Goal: Information Seeking & Learning: Learn about a topic

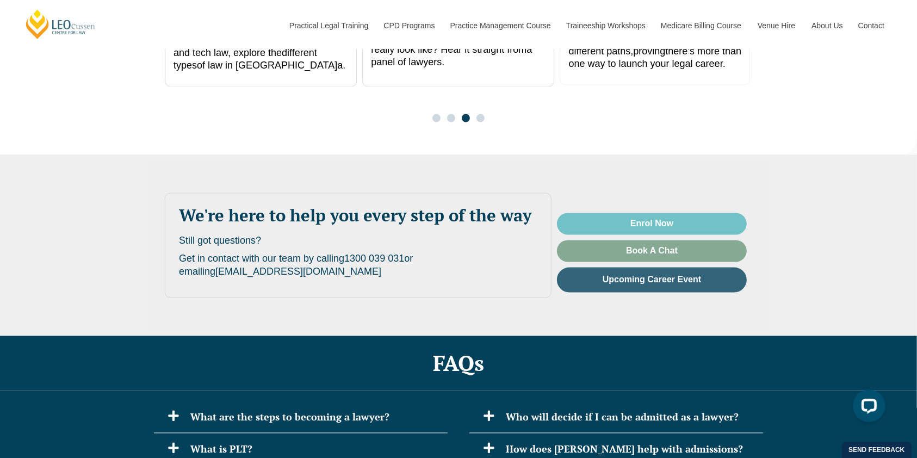
scroll to position [2249, 0]
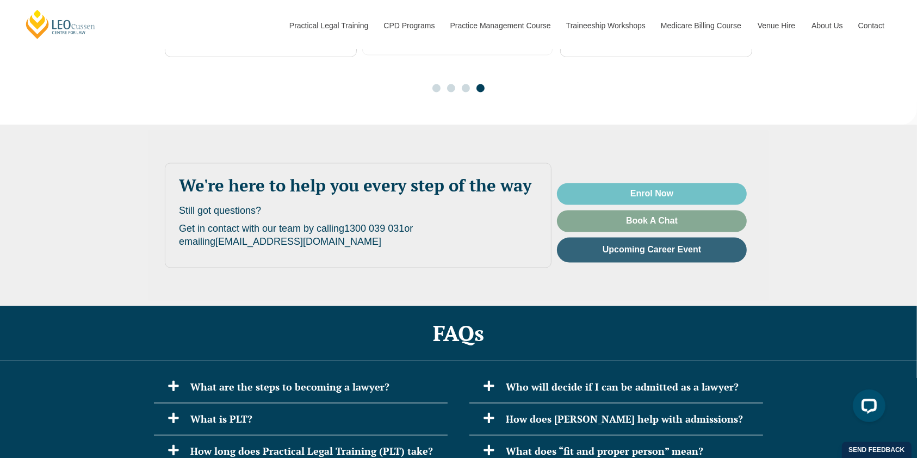
click at [811, 141] on div "We're here to help you every step of the way Still got questions? Get in contac…" at bounding box center [458, 215] width 917 height 181
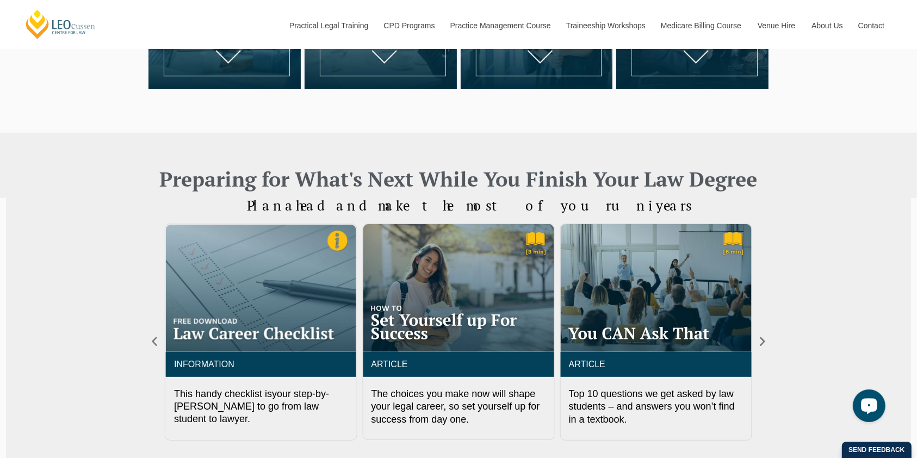
scroll to position [435, 0]
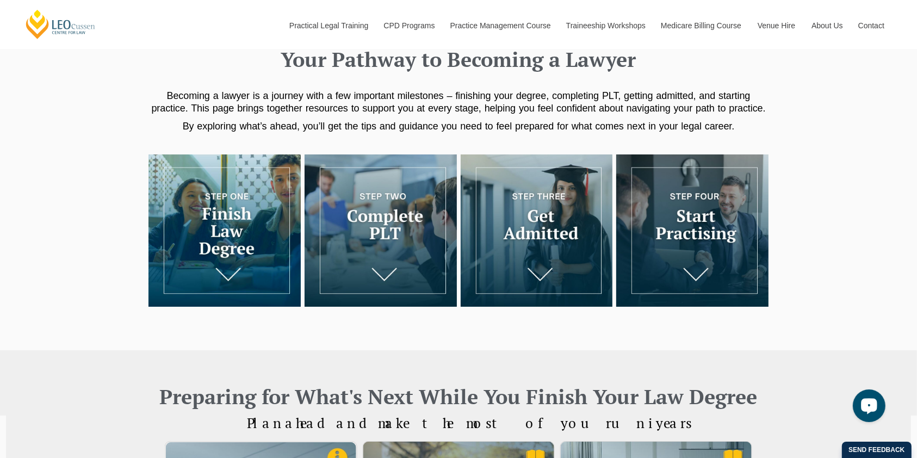
click at [222, 232] on img at bounding box center [225, 231] width 152 height 152
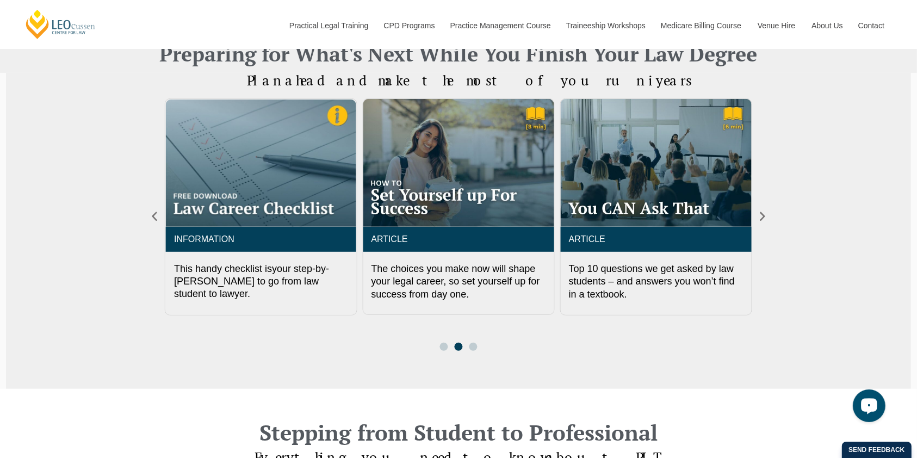
scroll to position [495, 0]
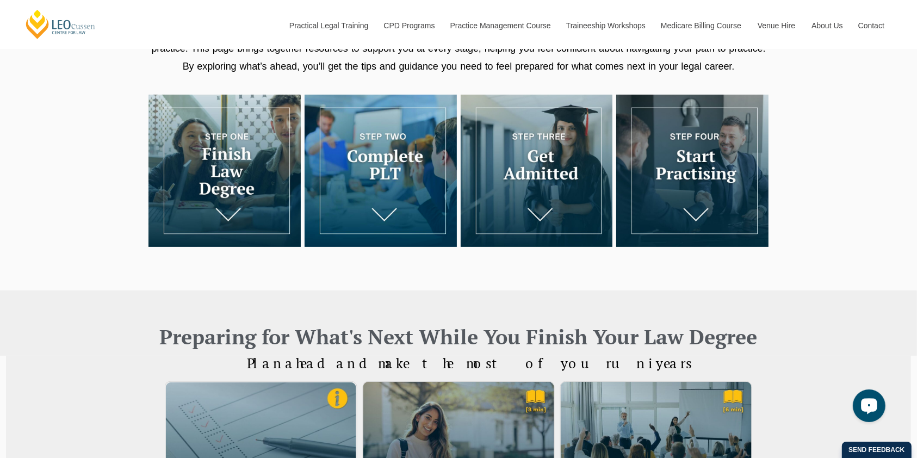
click at [383, 180] on img at bounding box center [381, 171] width 152 height 152
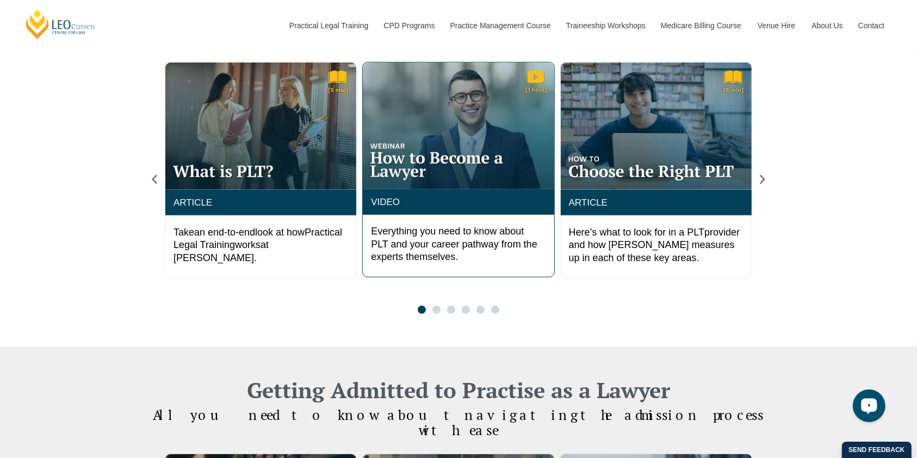
scroll to position [909, 0]
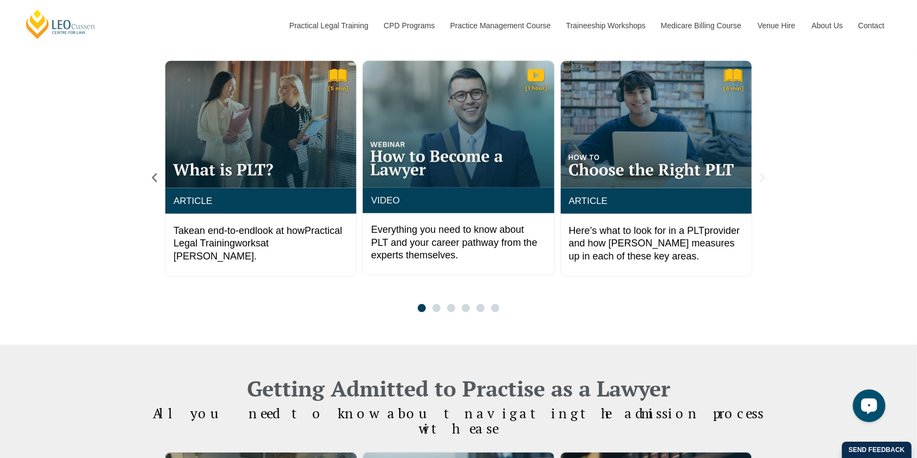
click at [762, 180] on icon "Next slide" at bounding box center [762, 178] width 5 height 9
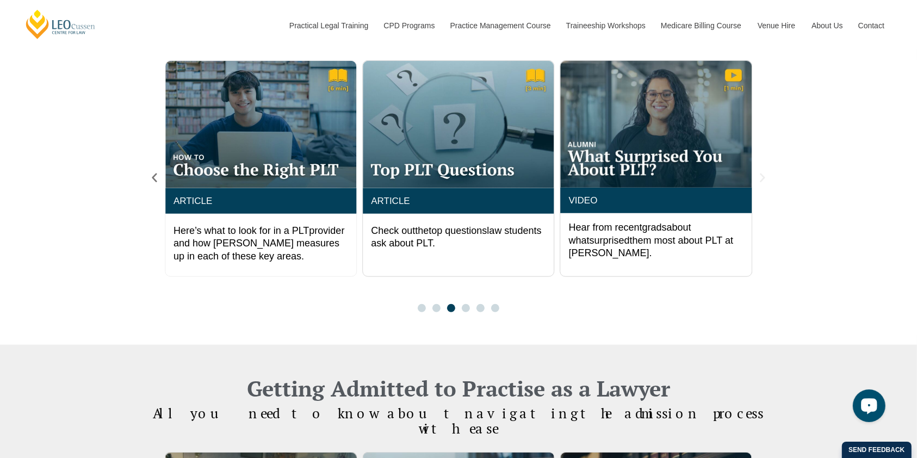
click at [761, 177] on icon "Next slide" at bounding box center [763, 178] width 12 height 12
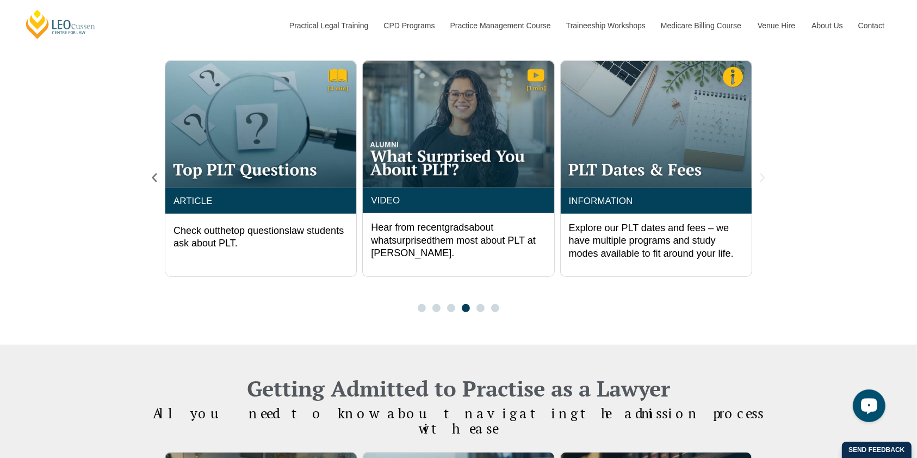
click at [764, 176] on icon "Next slide" at bounding box center [763, 178] width 12 height 12
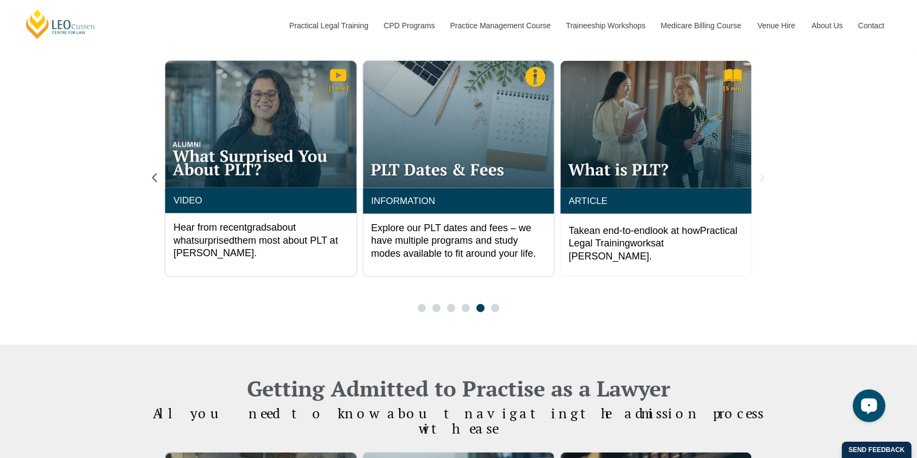
click at [764, 176] on icon "Next slide" at bounding box center [763, 178] width 12 height 12
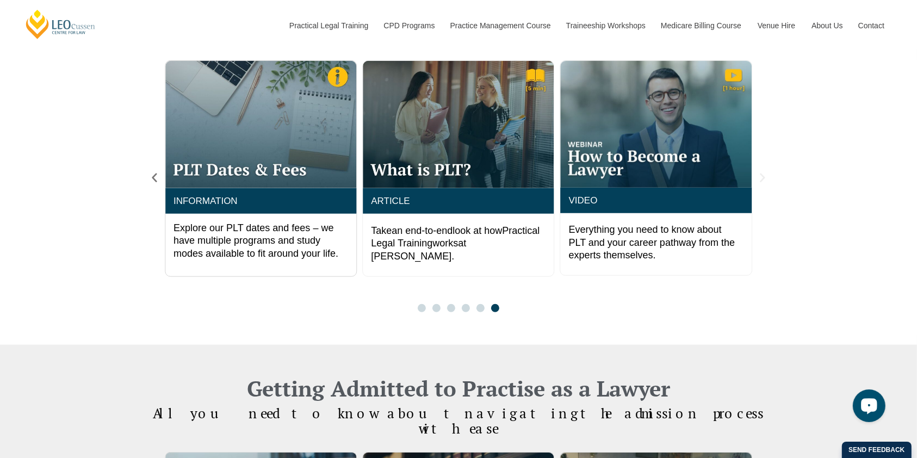
click at [764, 176] on icon "Next slide" at bounding box center [763, 178] width 12 height 12
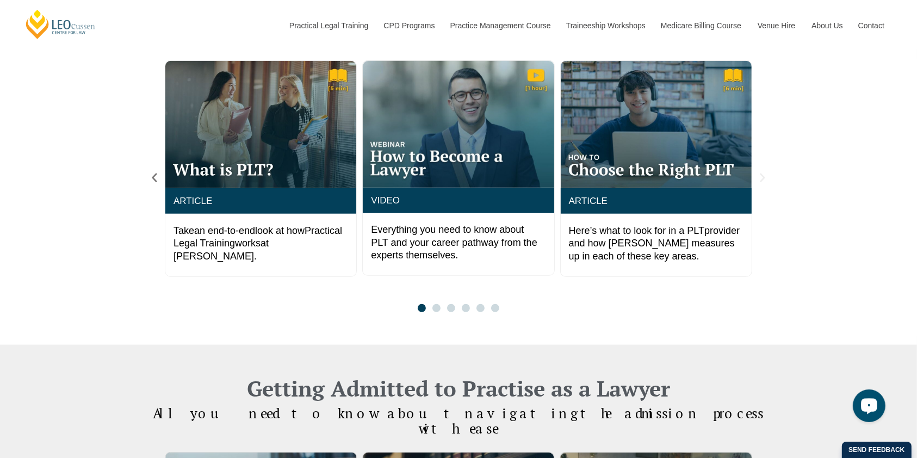
click at [764, 176] on icon "Next slide" at bounding box center [763, 178] width 12 height 12
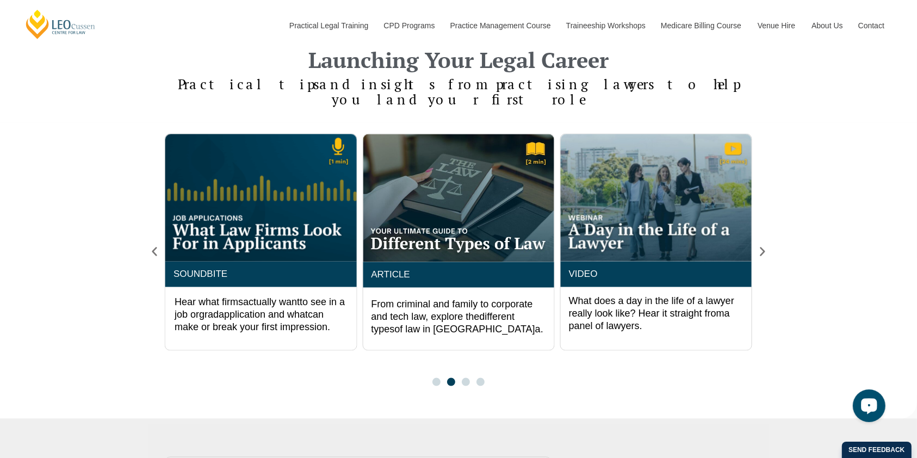
scroll to position [1924, 0]
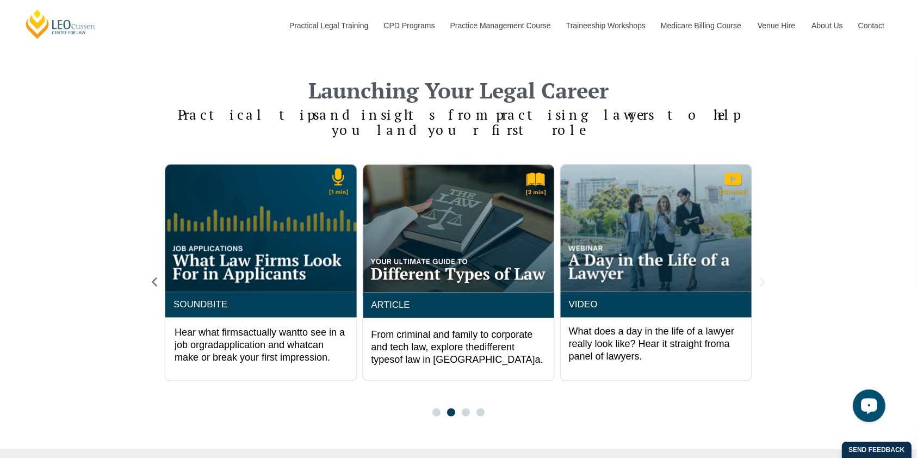
click at [762, 276] on icon "Next slide" at bounding box center [763, 282] width 12 height 12
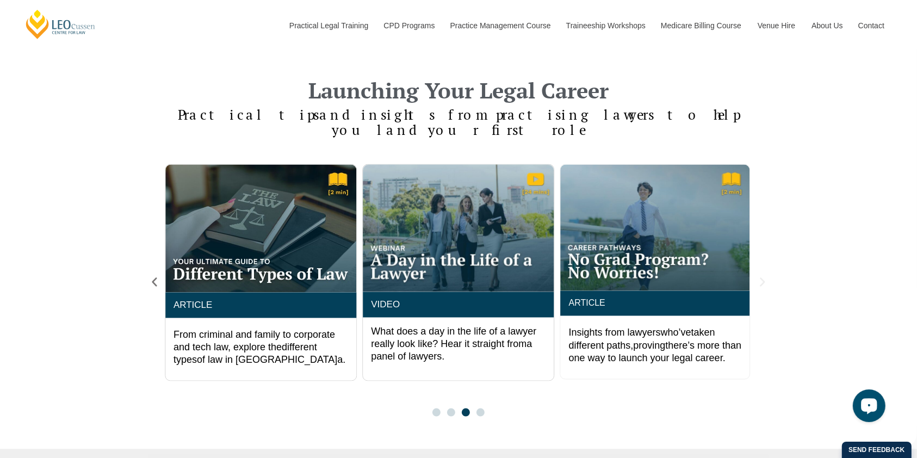
click at [764, 278] on icon "Next slide" at bounding box center [762, 282] width 5 height 9
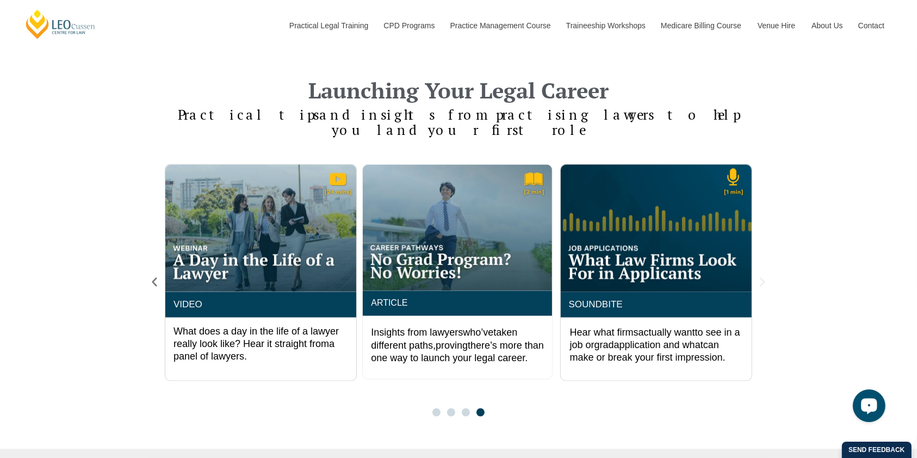
click at [764, 278] on icon "Next slide" at bounding box center [762, 282] width 5 height 9
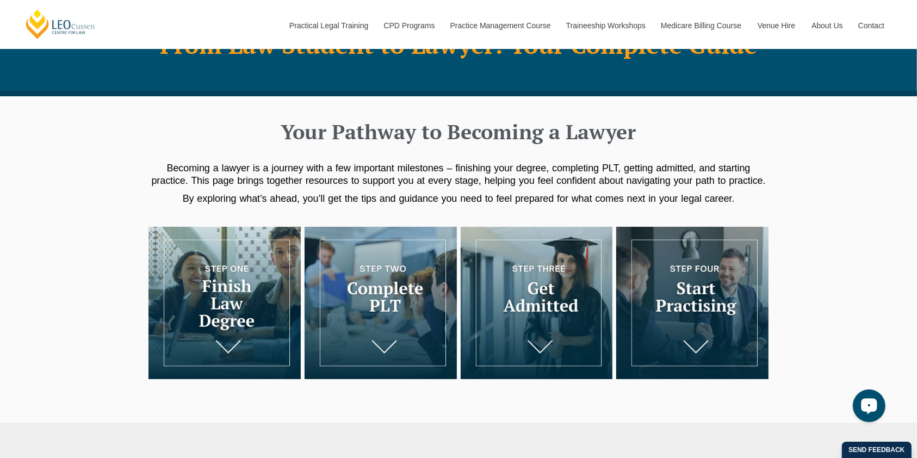
scroll to position [0, 0]
